Goal: Task Accomplishment & Management: Manage account settings

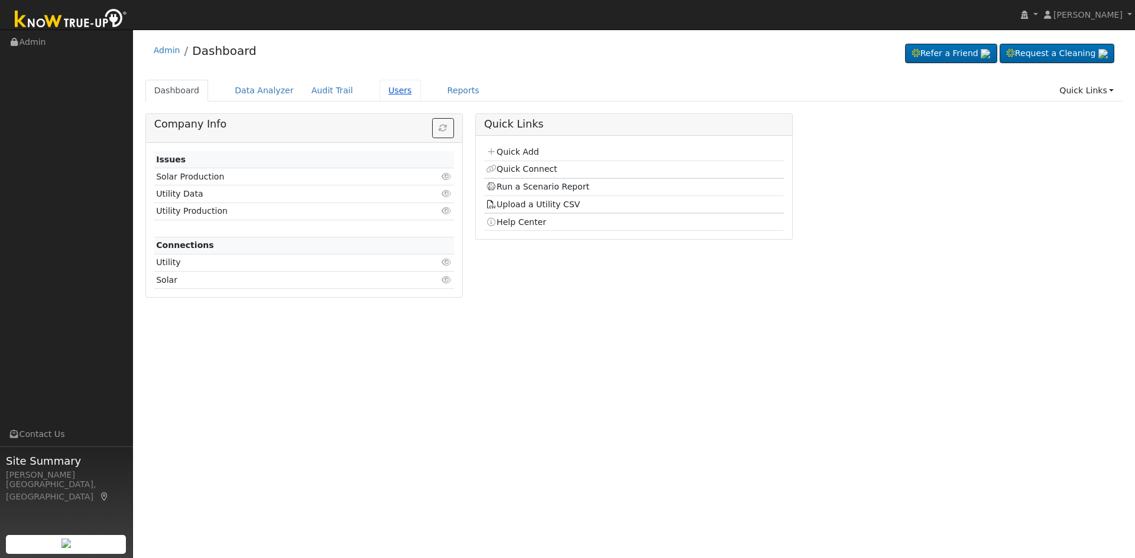
click at [379, 88] on link "Users" at bounding box center [399, 91] width 41 height 22
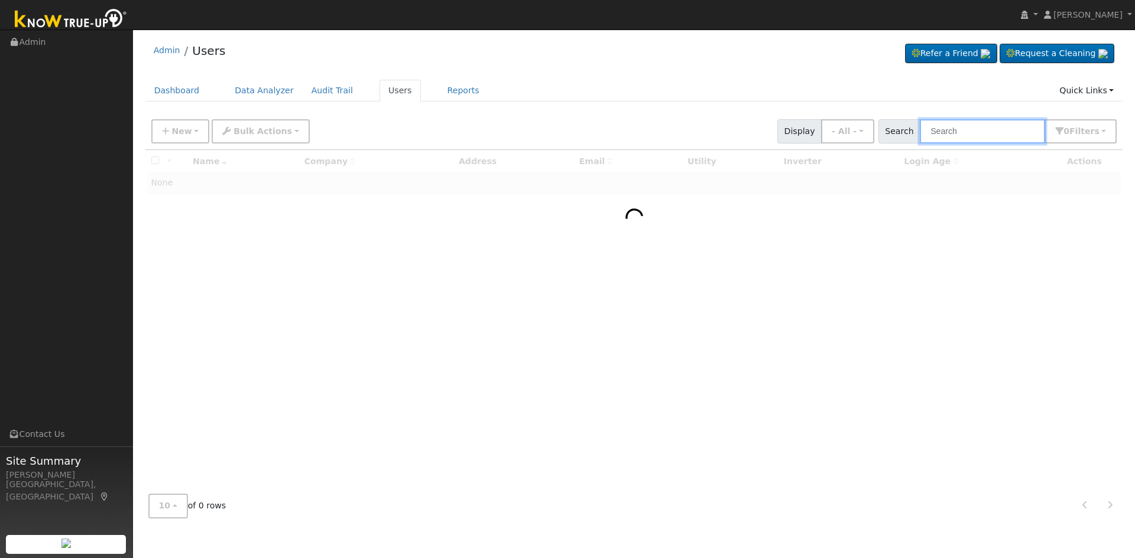
click at [995, 141] on input "text" at bounding box center [982, 131] width 125 height 24
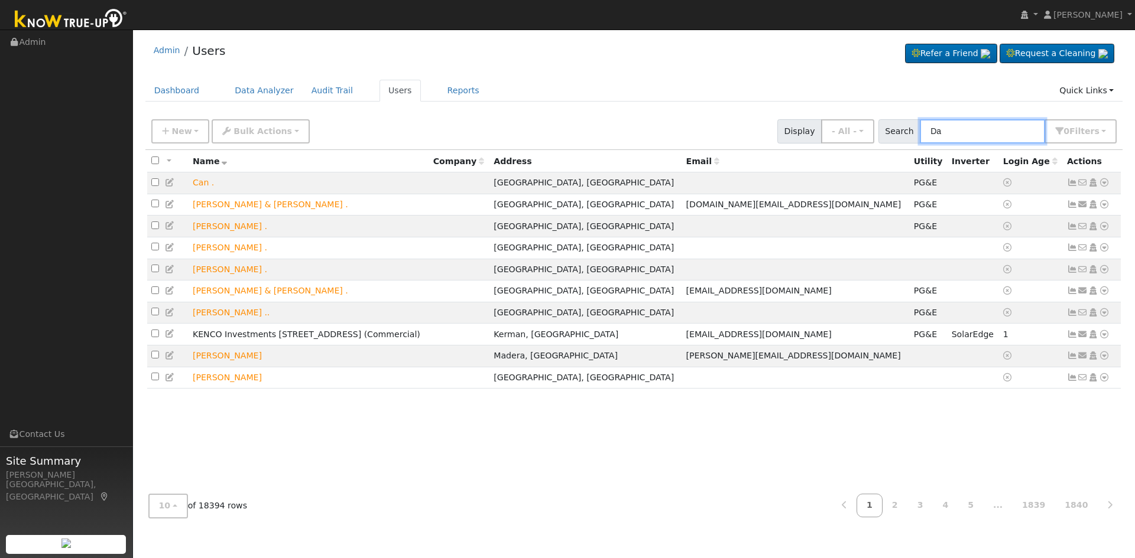
type input "D"
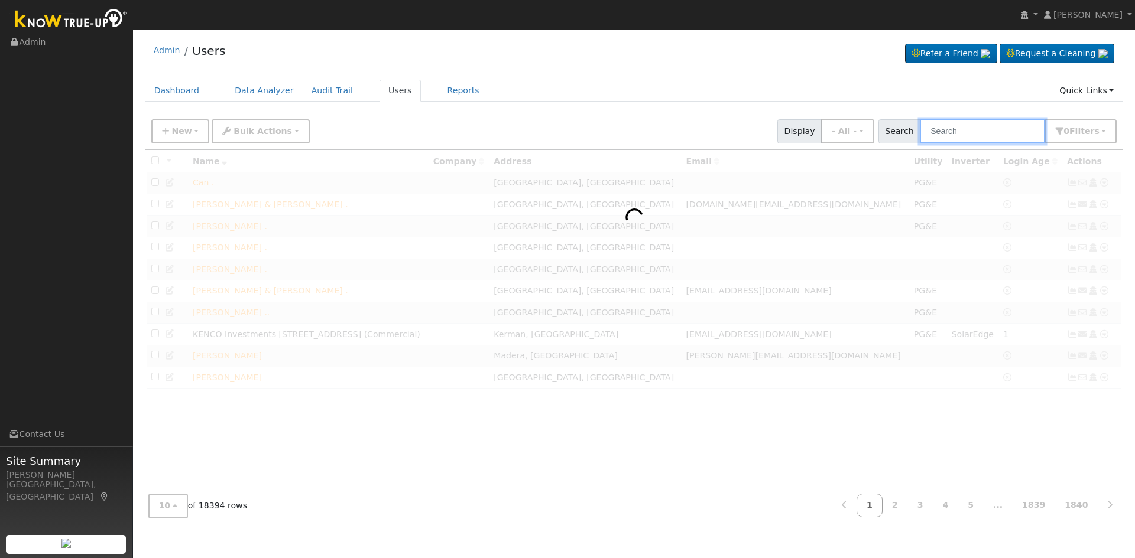
type input "F"
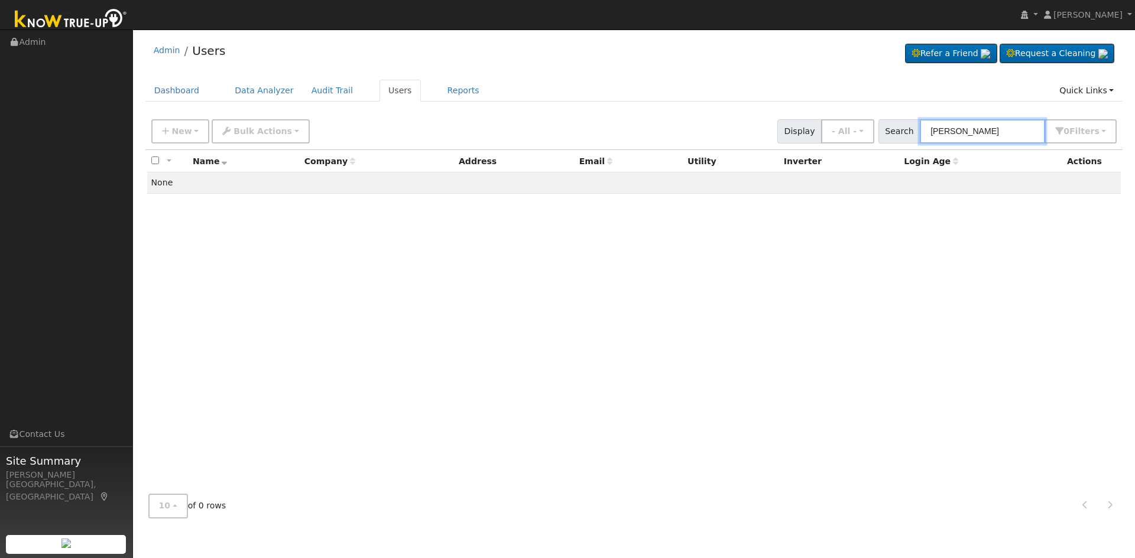
click at [1027, 131] on input "Gerald Whitaker" at bounding box center [982, 131] width 125 height 24
click at [1014, 134] on input "Gerald Whitaker" at bounding box center [982, 131] width 125 height 24
drag, startPoint x: 1014, startPoint y: 134, endPoint x: 884, endPoint y: 142, distance: 130.8
click at [885, 141] on div "New Add User Quick Add Quick Connect Quick Convert Lead Bulk Actions Send Email…" at bounding box center [634, 129] width 970 height 28
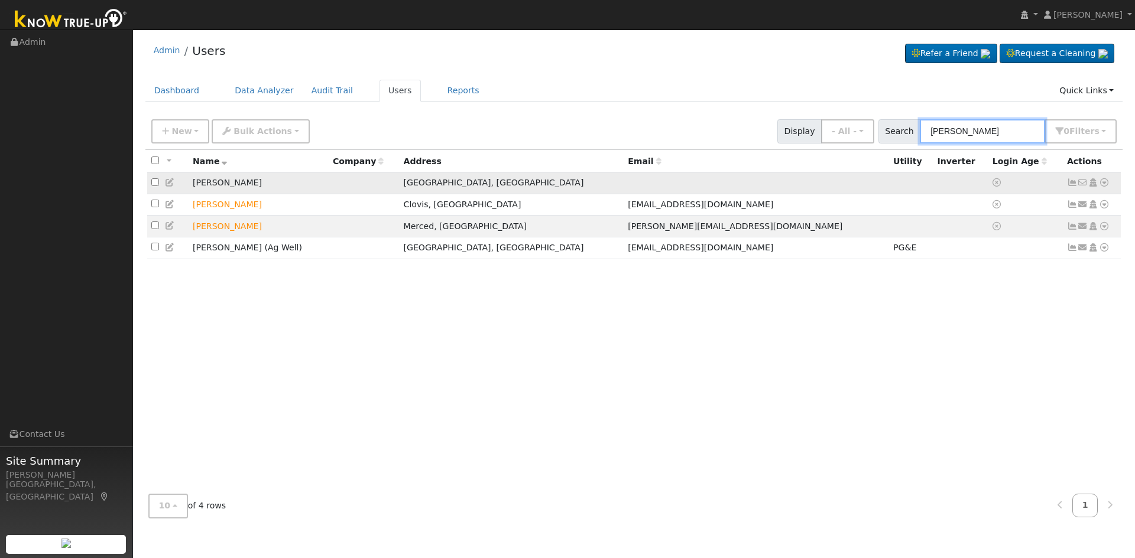
type input "Whittaker"
click at [1073, 186] on icon at bounding box center [1072, 182] width 11 height 8
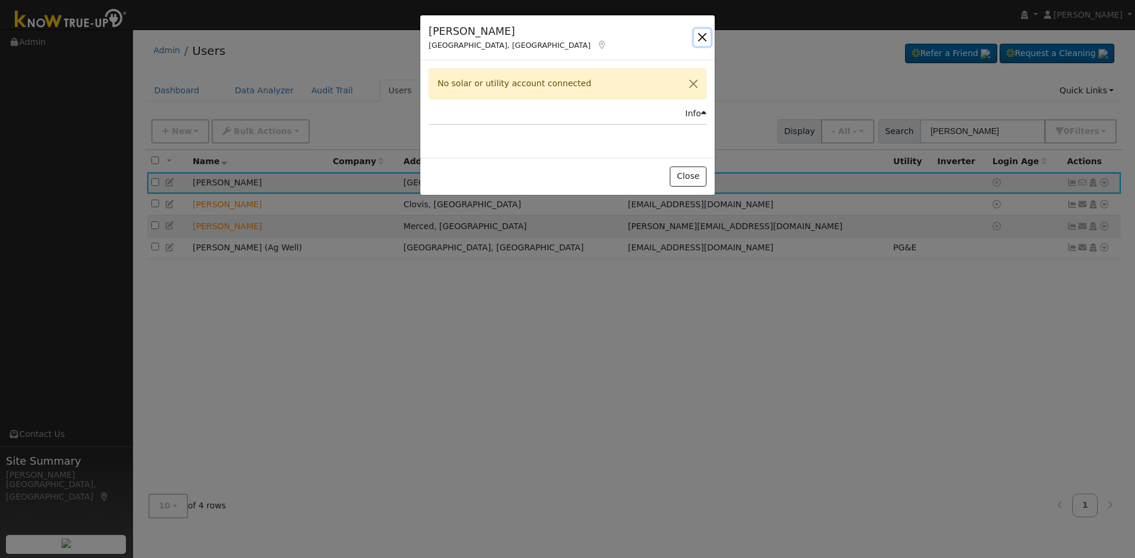
click at [705, 34] on button "button" at bounding box center [702, 37] width 17 height 17
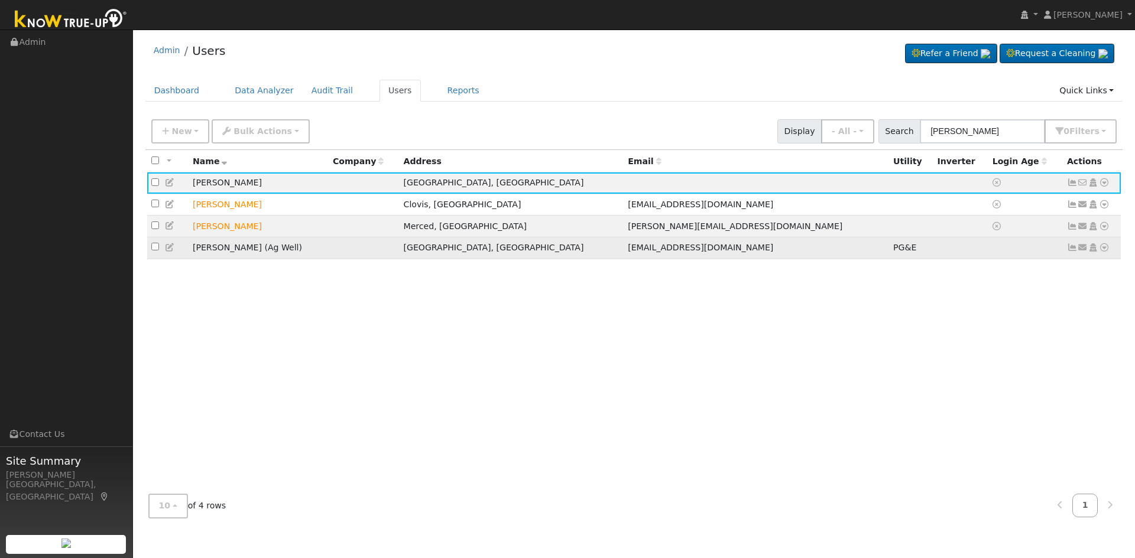
click at [1073, 249] on icon at bounding box center [1072, 247] width 11 height 8
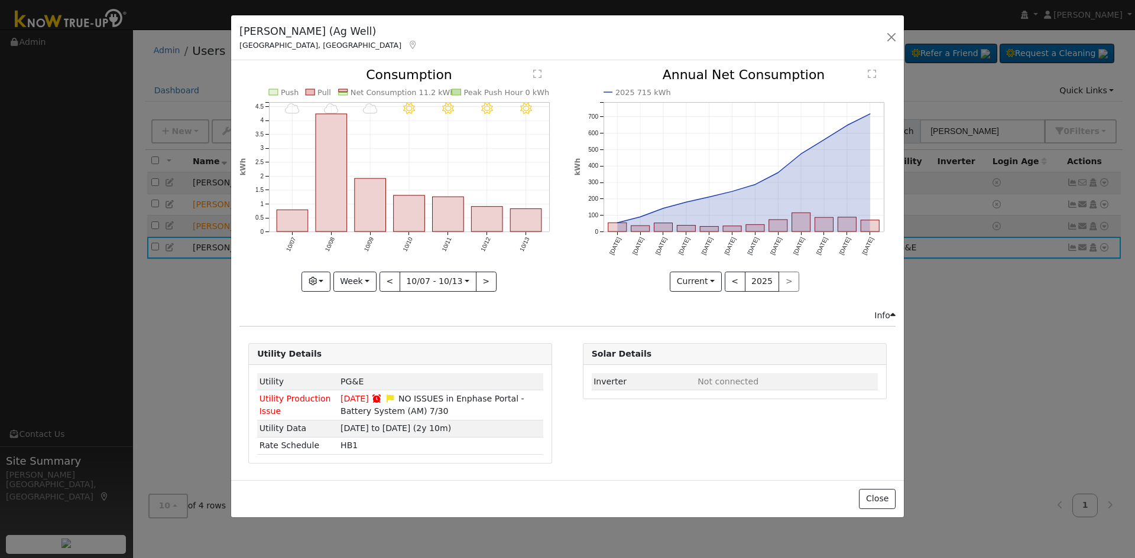
click at [1041, 337] on div "Gerald Whittaker (Ag Well) Woodlake, CA Default Account Default Account 19529 A…" at bounding box center [567, 279] width 1135 height 558
click at [894, 37] on button "button" at bounding box center [891, 37] width 17 height 17
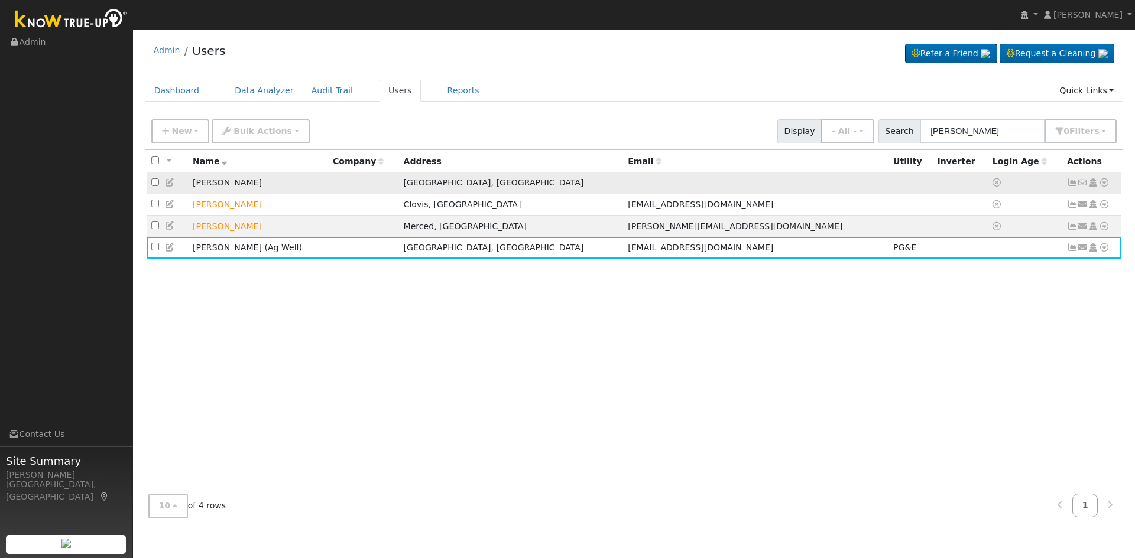
click at [1106, 180] on link at bounding box center [1104, 183] width 11 height 12
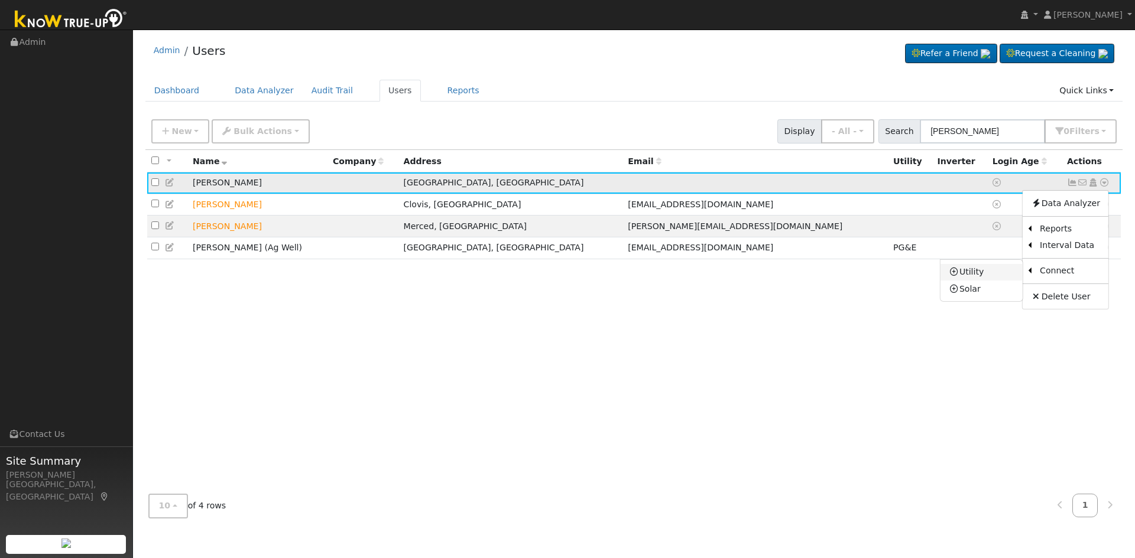
click at [986, 271] on link "Utility" at bounding box center [981, 272] width 82 height 17
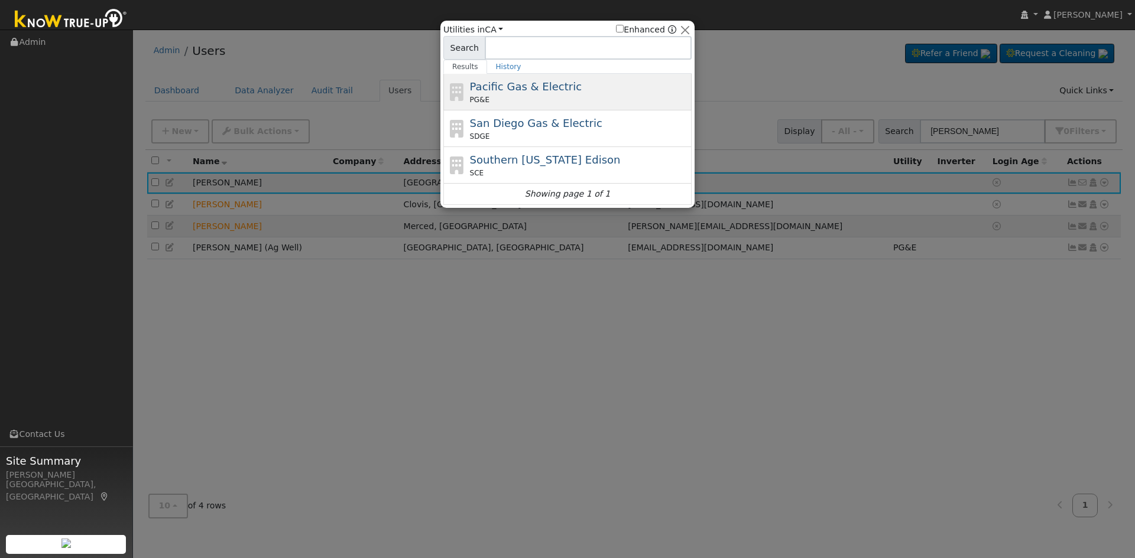
click at [553, 100] on div "PG&E" at bounding box center [579, 100] width 219 height 11
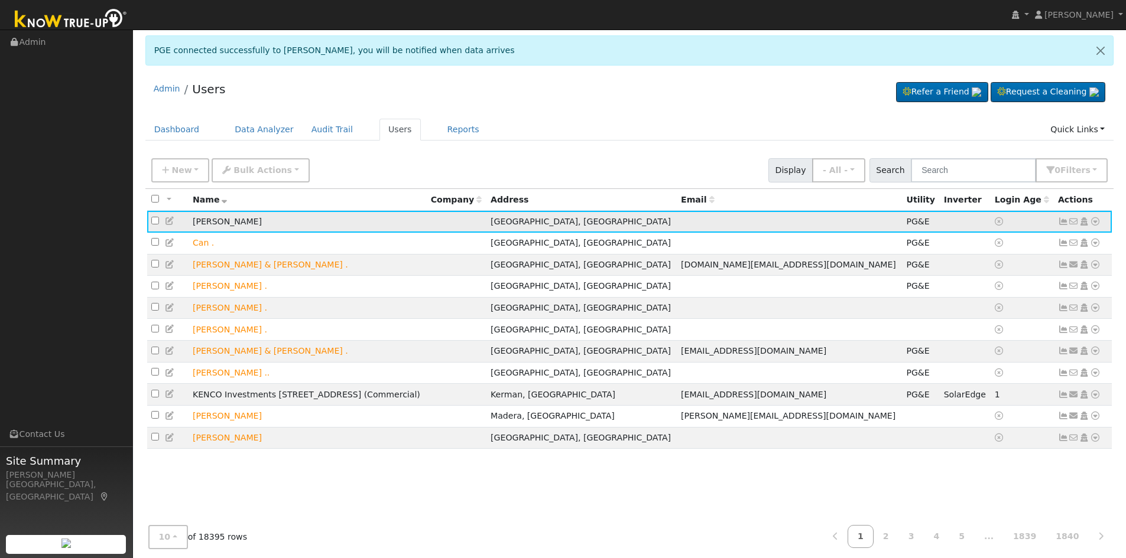
click at [1086, 226] on icon at bounding box center [1084, 221] width 11 height 8
